Goal: Information Seeking & Learning: Learn about a topic

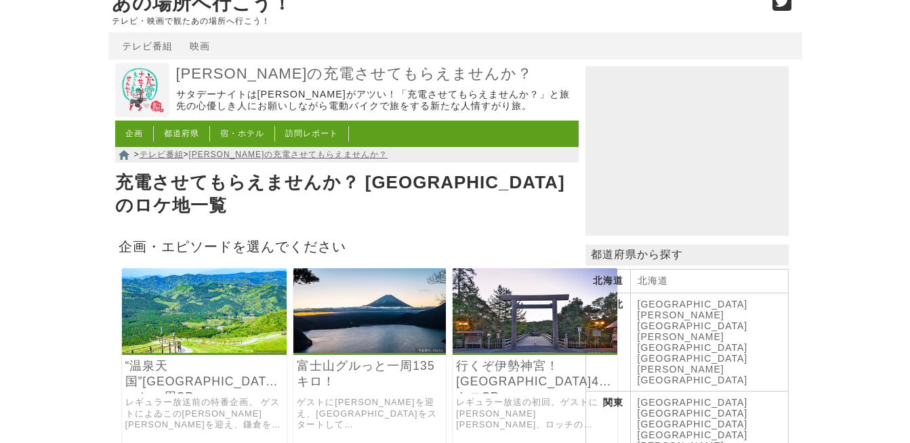
scroll to position [48, 0]
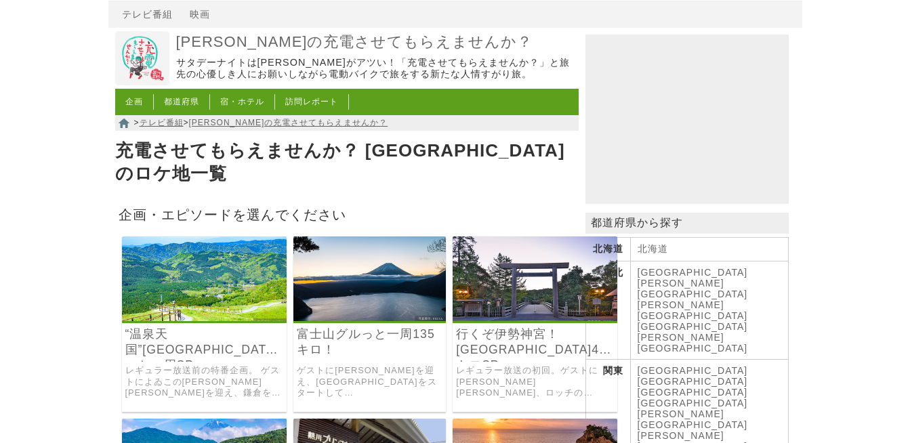
click at [308, 127] on link "[PERSON_NAME]の充電させてもらえませんか？" at bounding box center [288, 122] width 199 height 9
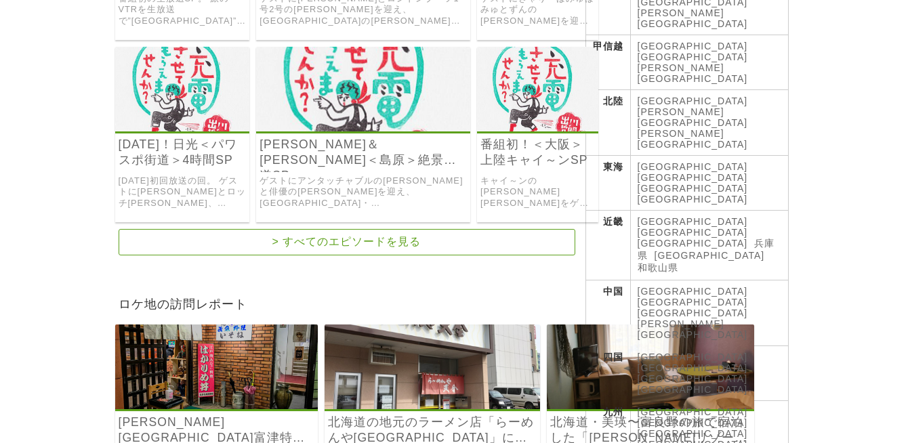
scroll to position [506, 0]
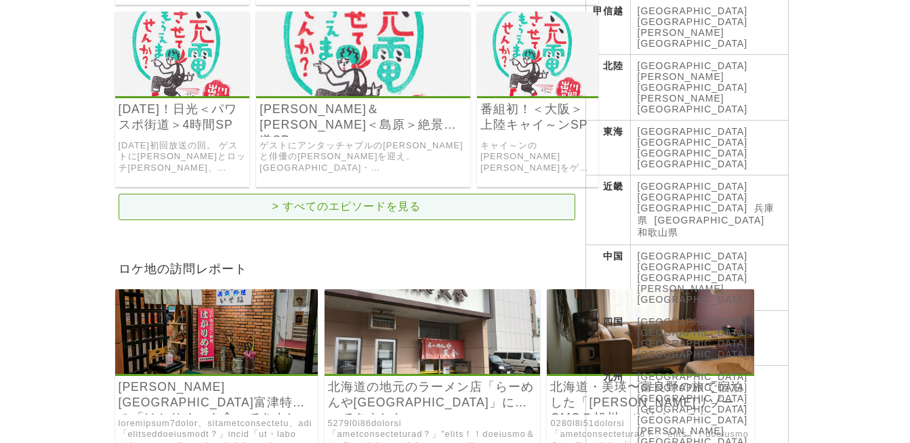
click at [425, 202] on link "> すべてのエピソードを見る" at bounding box center [347, 207] width 457 height 26
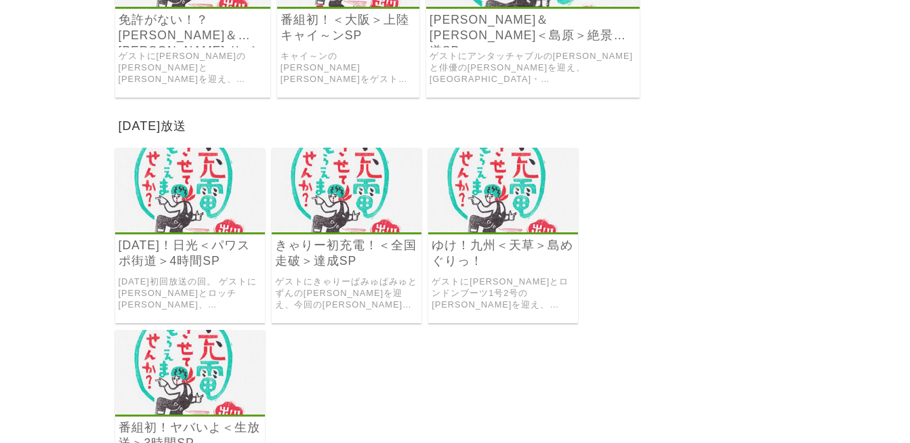
scroll to position [5676, 0]
